Goal: Navigation & Orientation: Find specific page/section

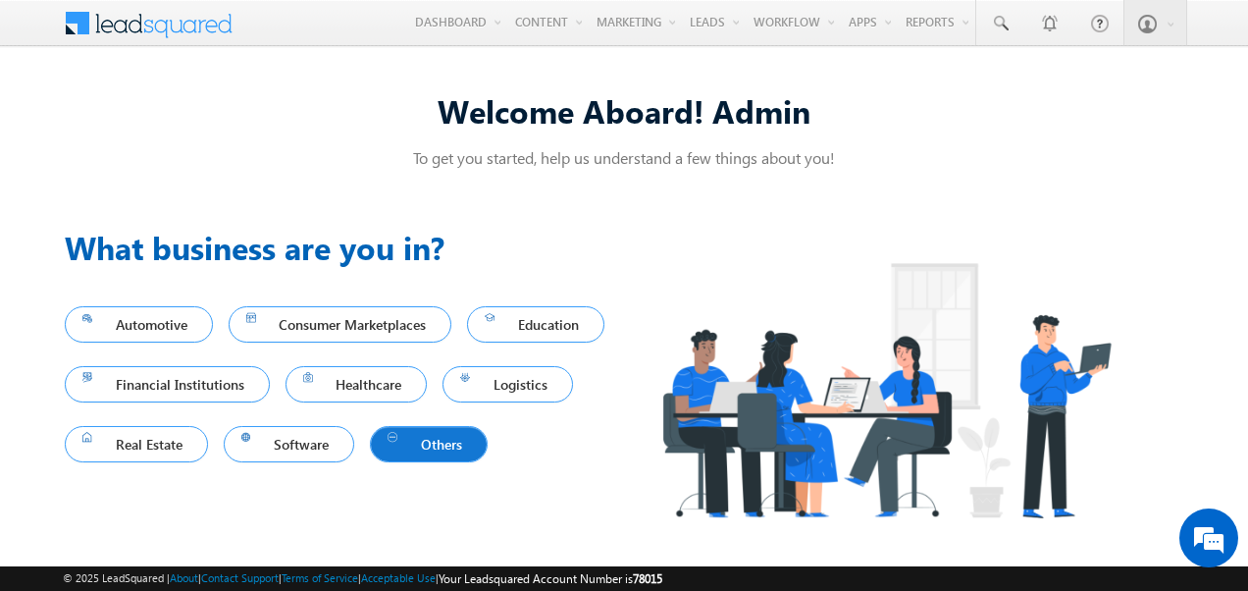
click at [444, 442] on span "Others" at bounding box center [429, 444] width 82 height 27
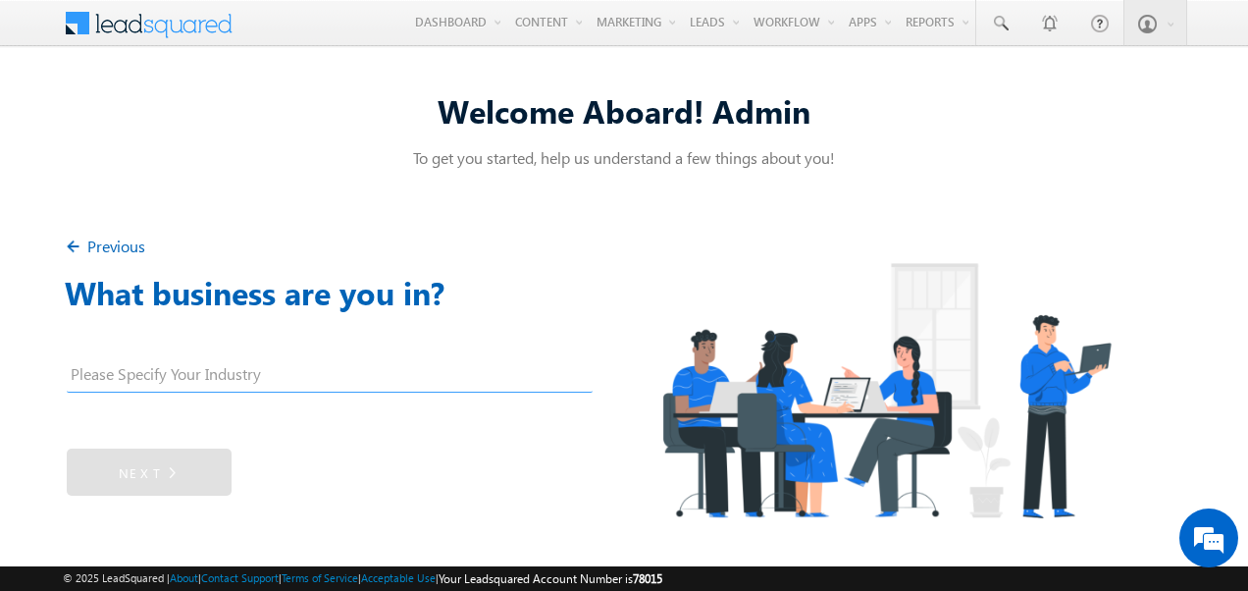
click at [74, 241] on img at bounding box center [76, 249] width 23 height 23
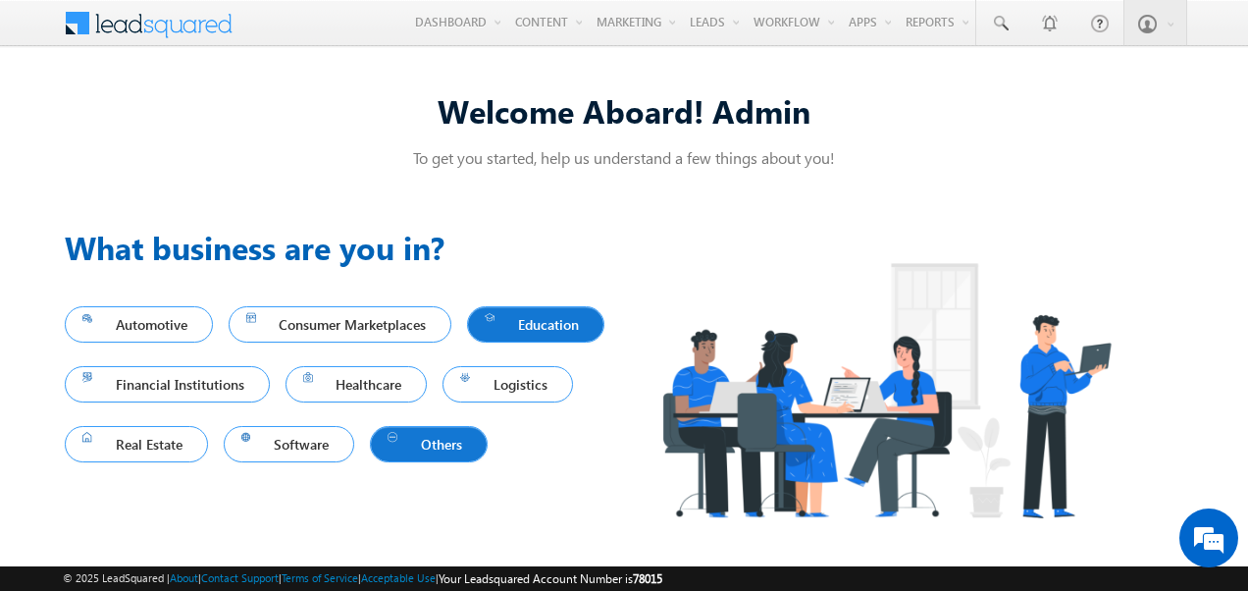
click at [552, 312] on span "Education" at bounding box center [536, 324] width 102 height 27
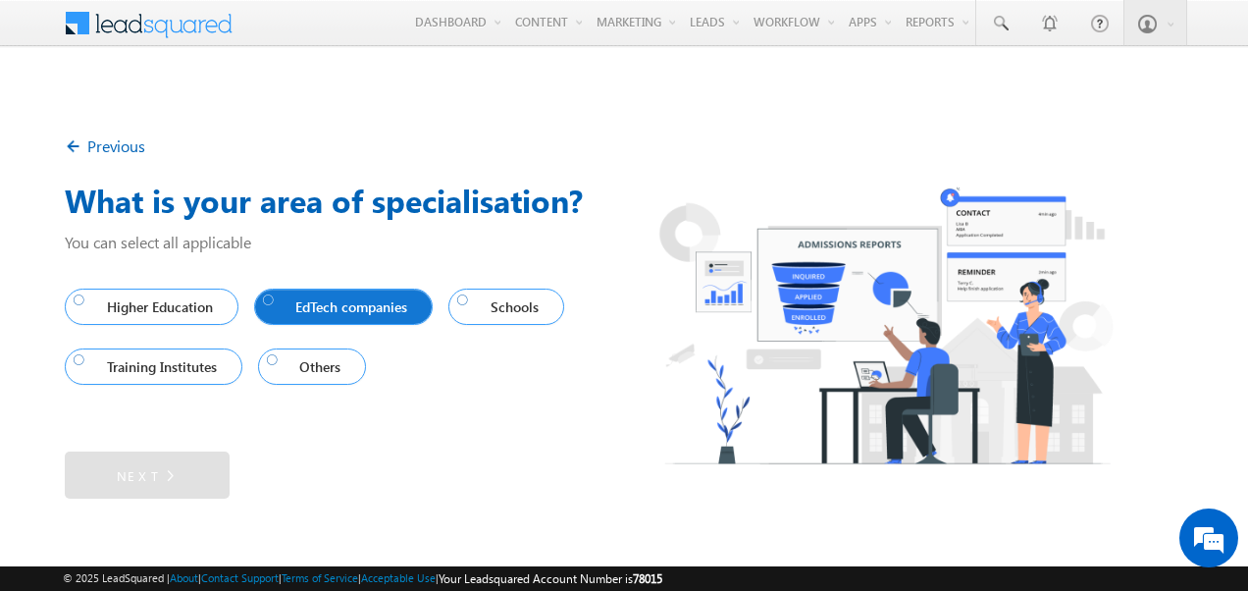
click at [272, 305] on div at bounding box center [269, 299] width 12 height 12
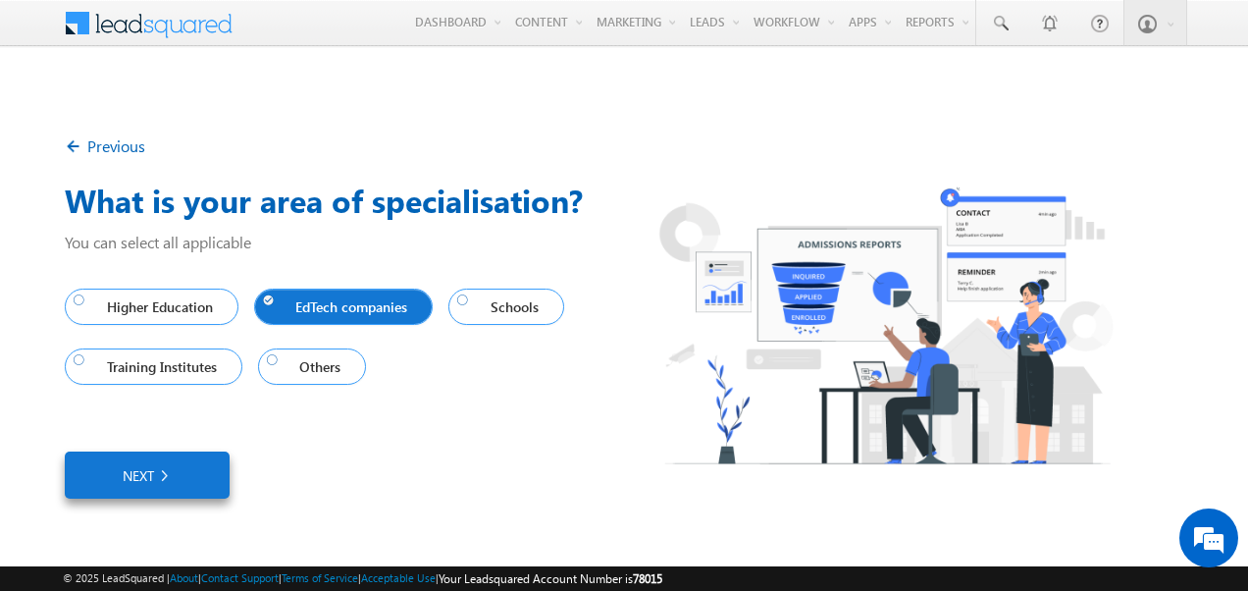
click at [164, 471] on img at bounding box center [163, 475] width 18 height 22
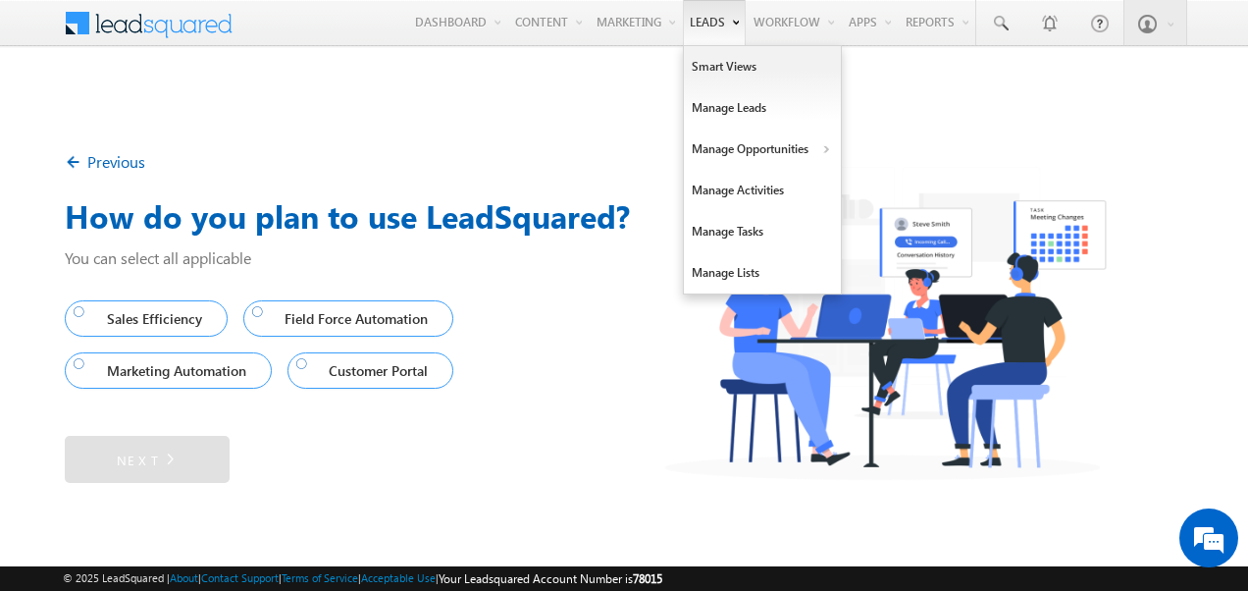
click at [706, 35] on link "Leads" at bounding box center [714, 22] width 63 height 45
click at [715, 111] on link "Manage Leads" at bounding box center [762, 107] width 157 height 41
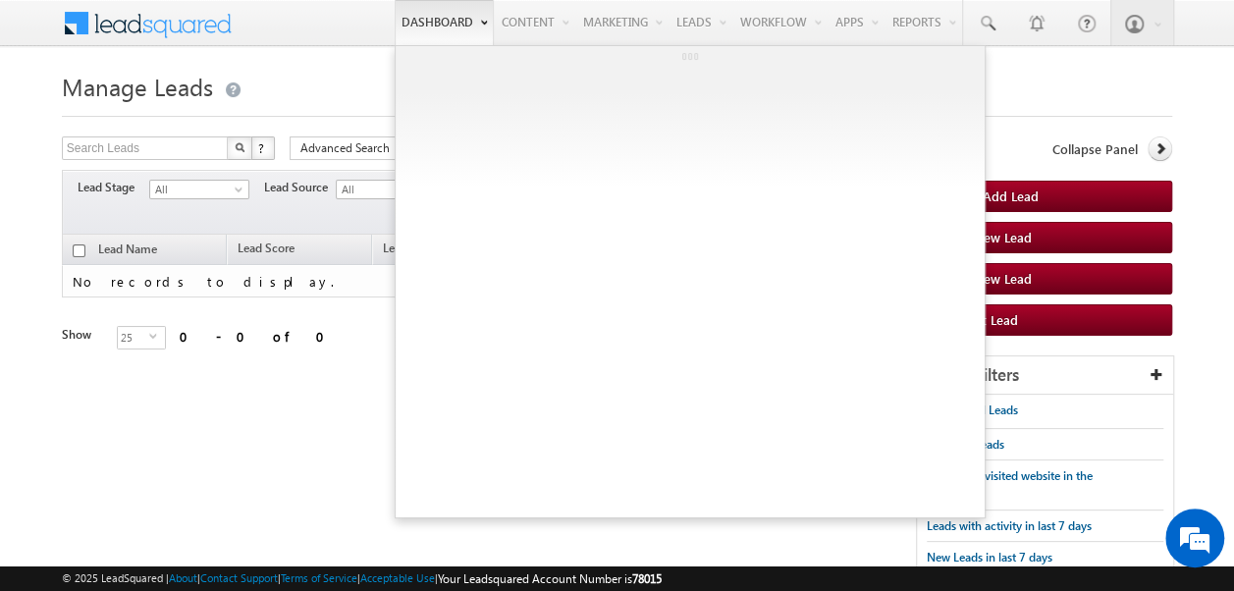
click at [441, 28] on link "Dashboard" at bounding box center [444, 22] width 99 height 45
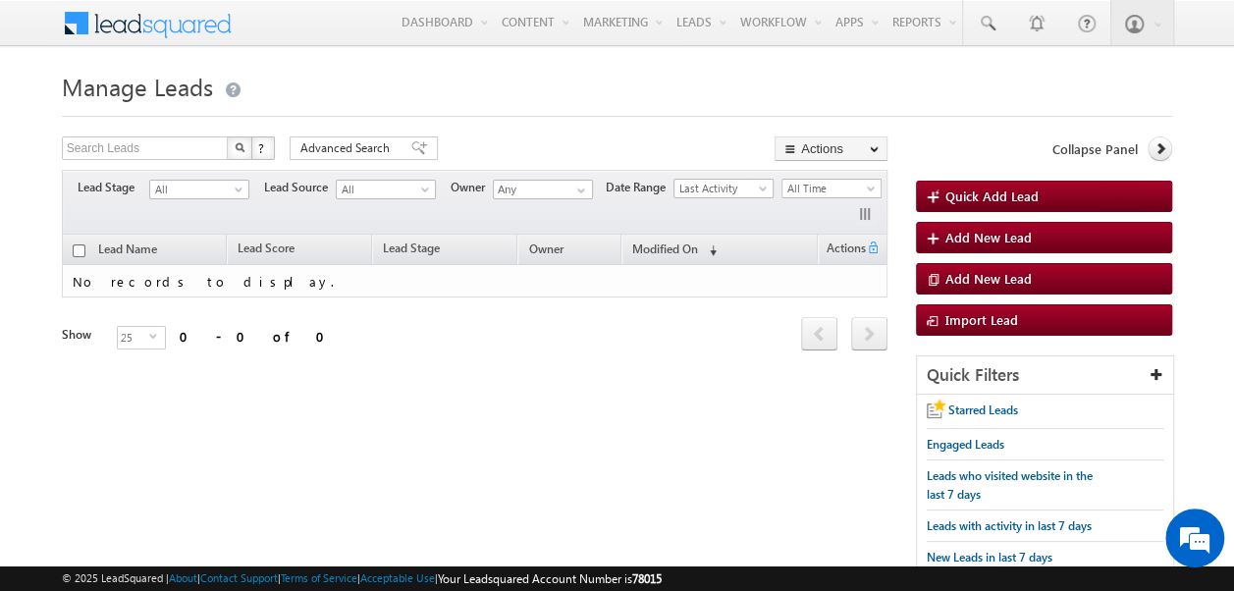
click at [90, 23] on span at bounding box center [160, 21] width 142 height 34
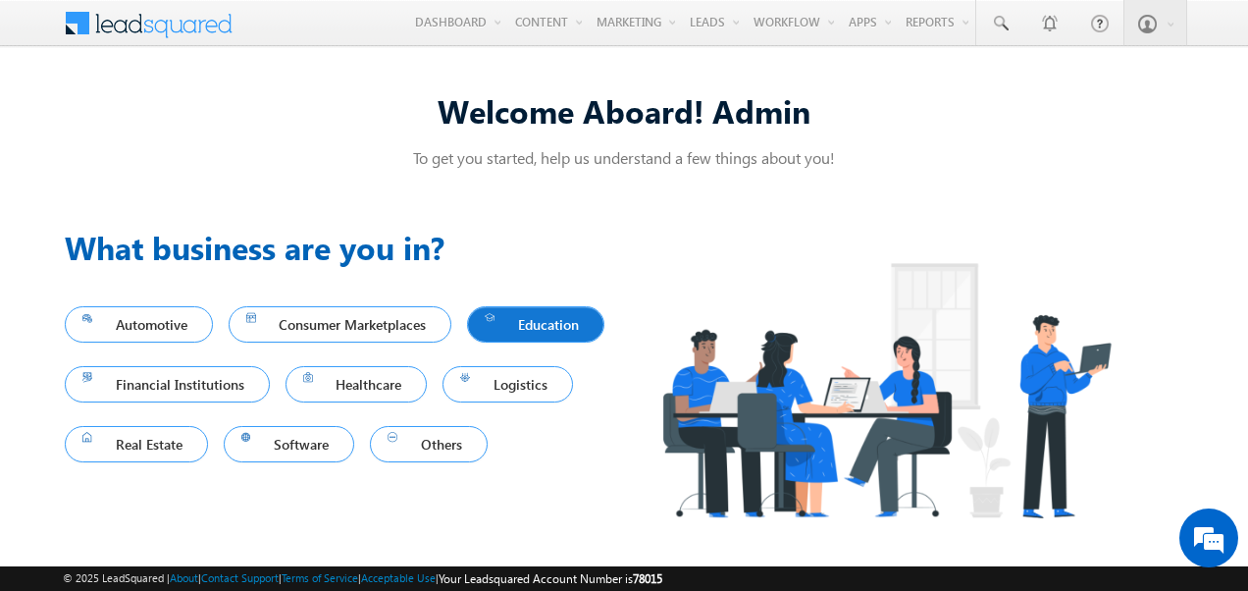
click at [513, 337] on link "Education" at bounding box center [535, 324] width 137 height 36
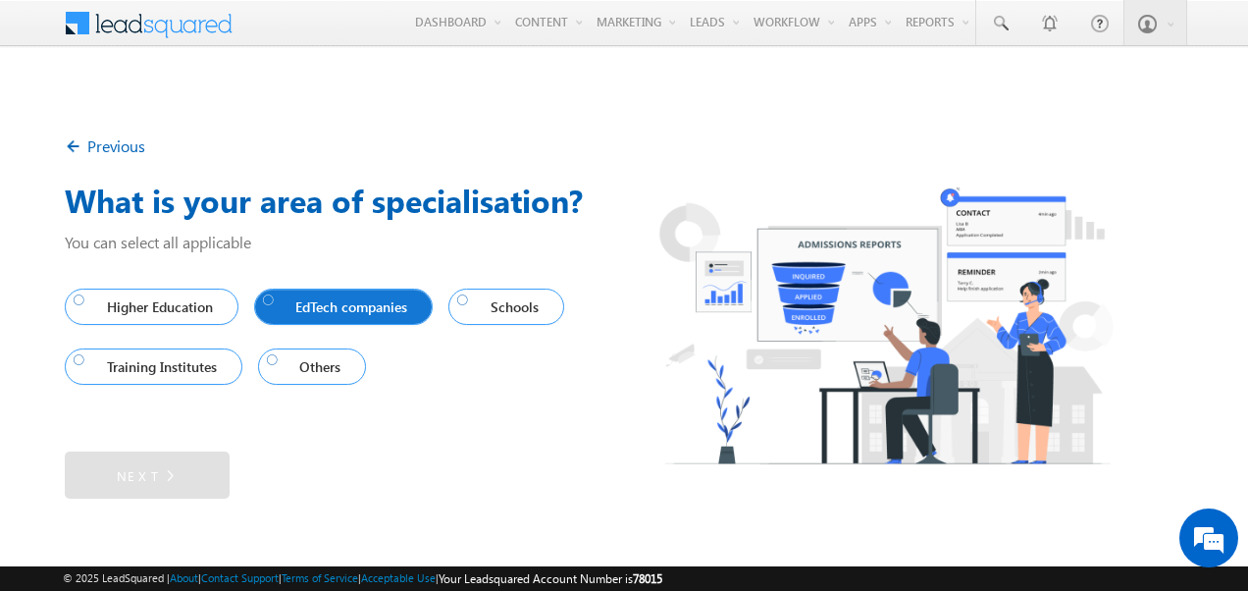
click at [308, 306] on span "EdTech companies" at bounding box center [339, 306] width 153 height 27
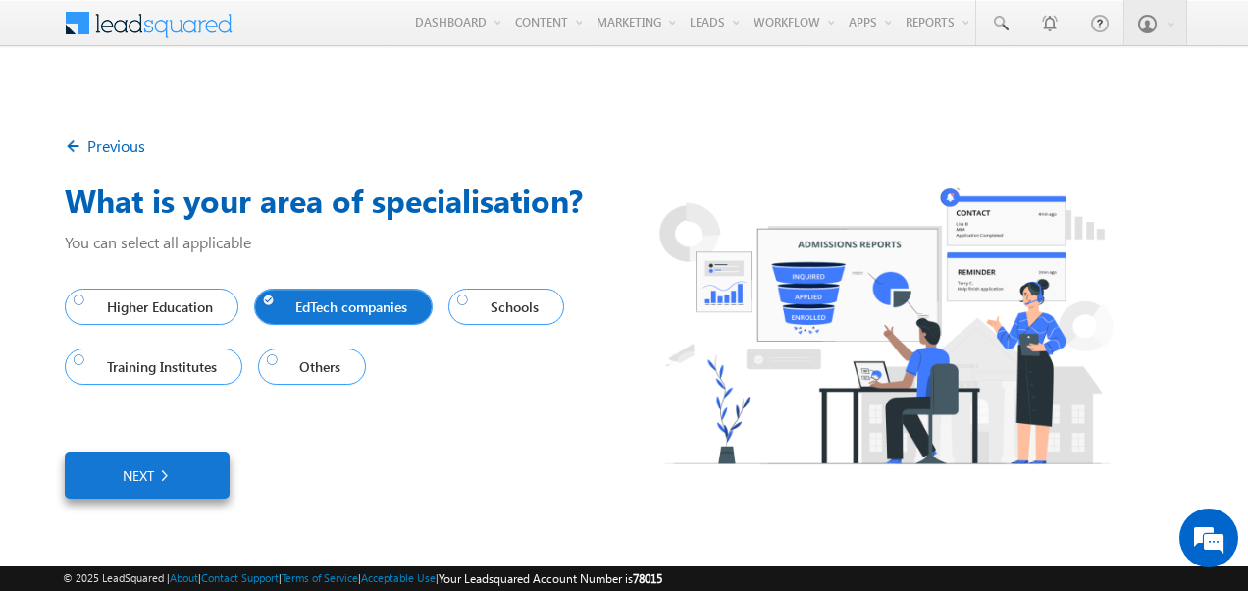
click at [147, 465] on link "Next" at bounding box center [147, 474] width 165 height 47
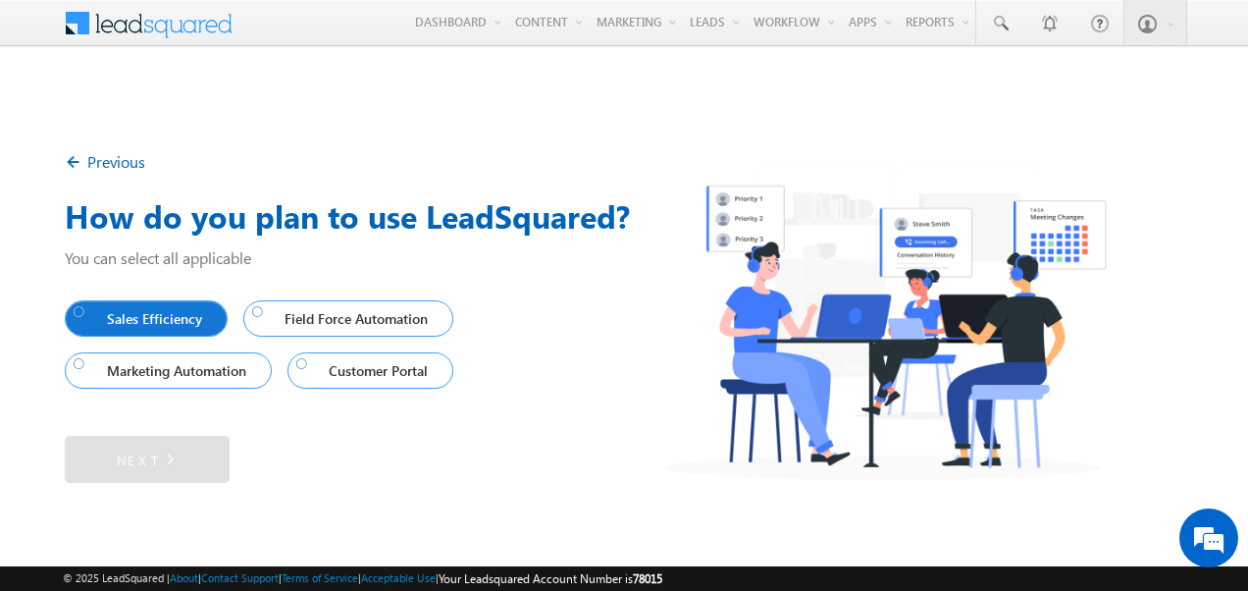
click at [74, 316] on div at bounding box center [80, 311] width 12 height 12
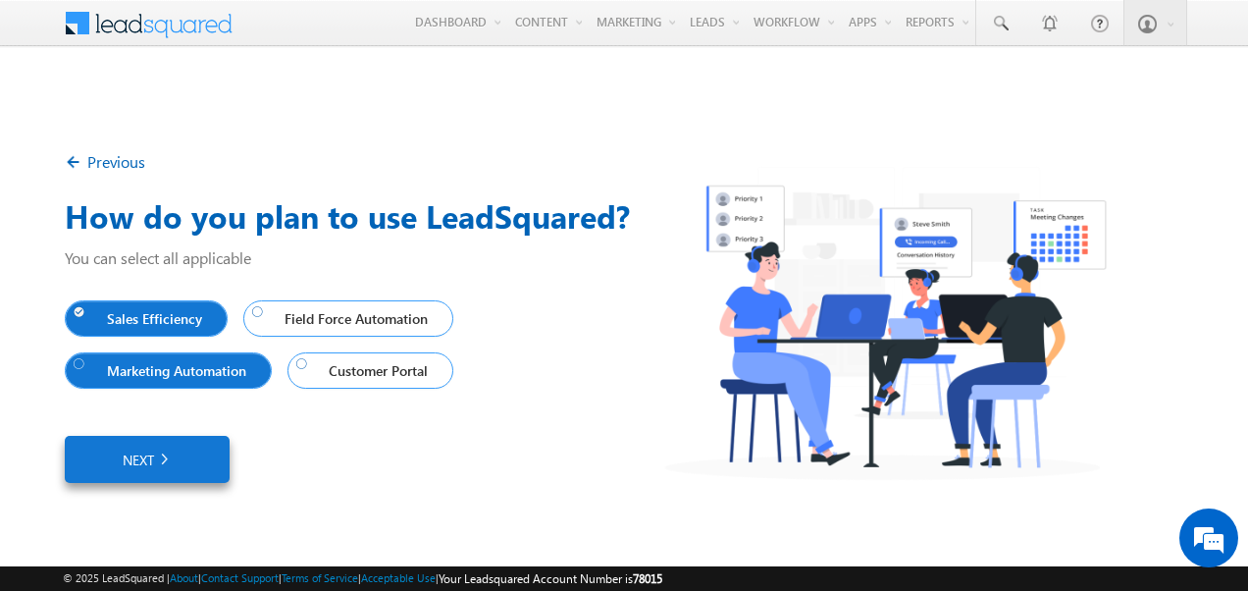
drag, startPoint x: 82, startPoint y: 363, endPoint x: 143, endPoint y: 359, distance: 61.0
click at [85, 365] on div at bounding box center [80, 363] width 12 height 12
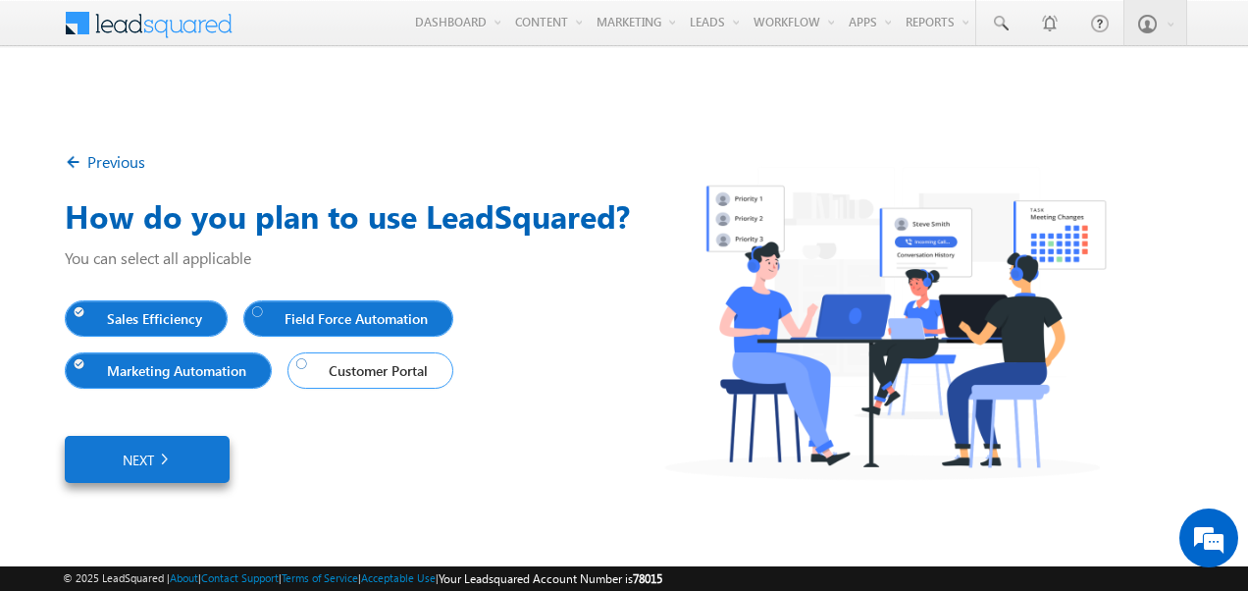
click at [257, 314] on div at bounding box center [258, 311] width 12 height 12
drag, startPoint x: 306, startPoint y: 364, endPoint x: 267, endPoint y: 406, distance: 57.6
click at [306, 365] on div at bounding box center [302, 363] width 12 height 12
click at [172, 453] on img at bounding box center [163, 460] width 18 height 20
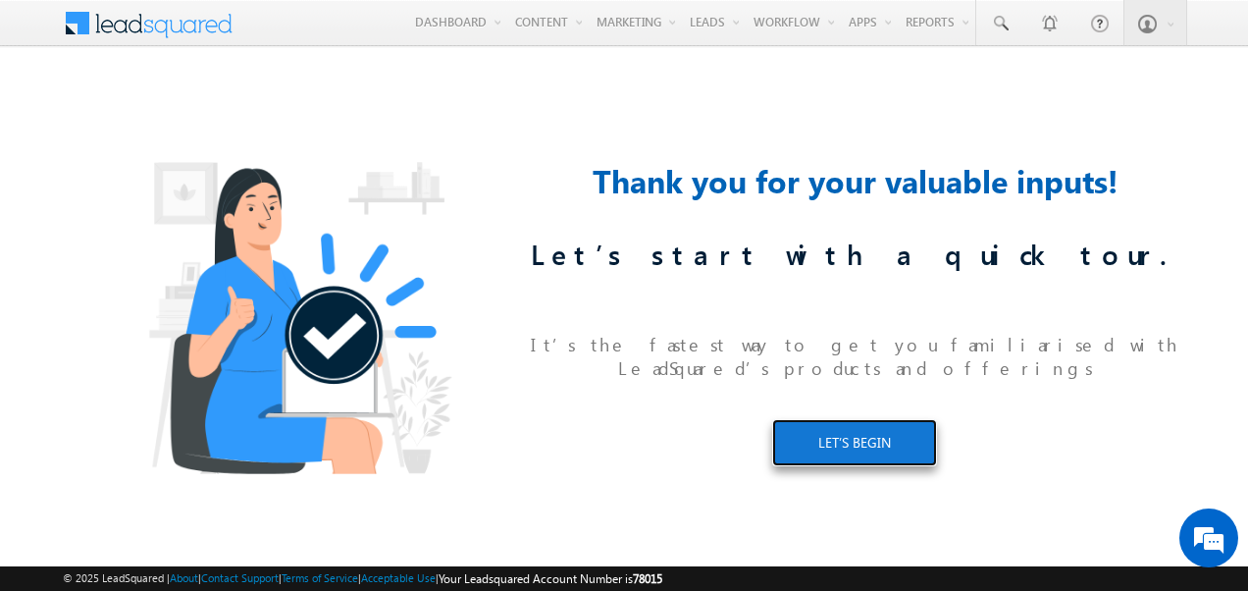
drag, startPoint x: 862, startPoint y: 430, endPoint x: 575, endPoint y: 318, distance: 307.7
click at [862, 430] on link "LET’S BEGIN" at bounding box center [854, 442] width 165 height 47
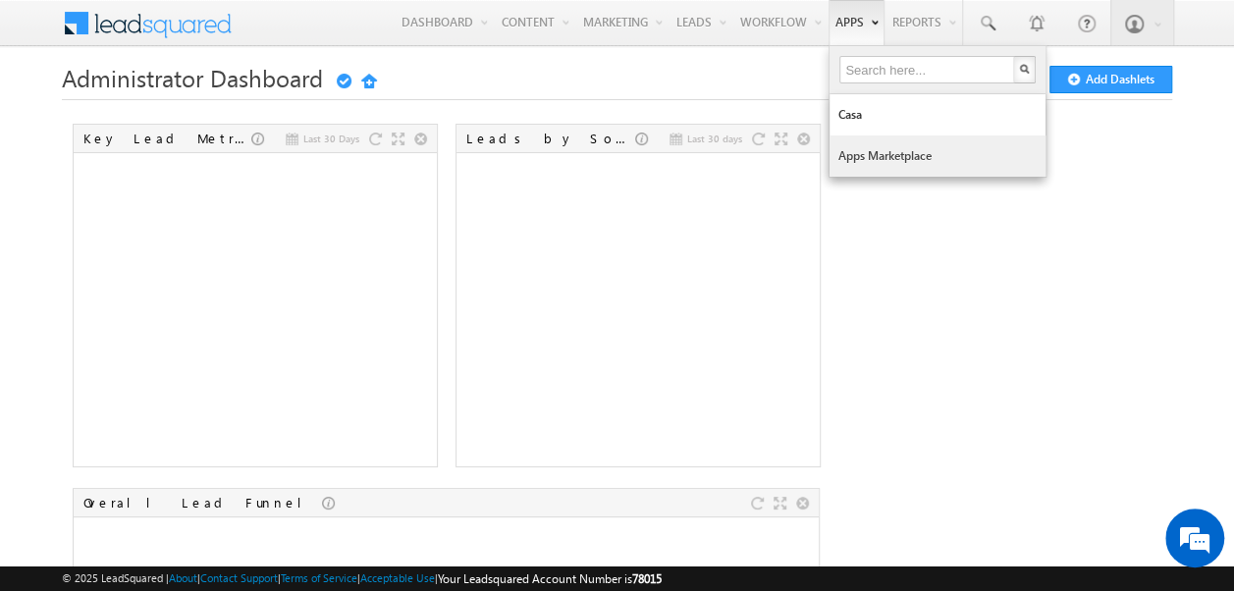
click at [862, 152] on link "Apps Marketplace" at bounding box center [937, 155] width 216 height 41
